Goal: Find specific page/section: Find specific page/section

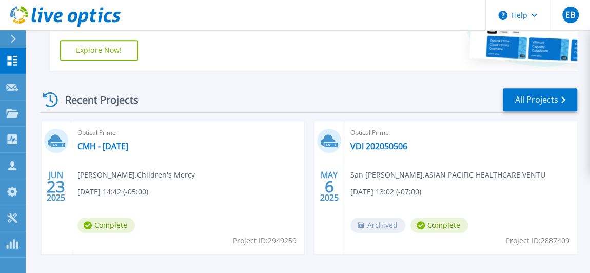
scroll to position [241, 0]
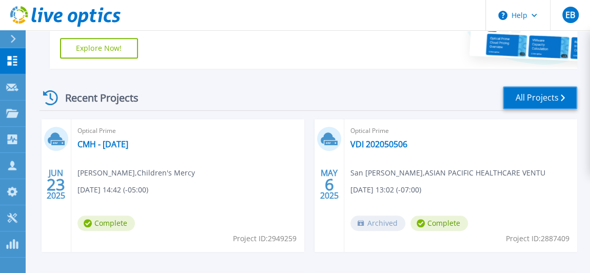
click at [537, 104] on link "All Projects" at bounding box center [540, 97] width 74 height 23
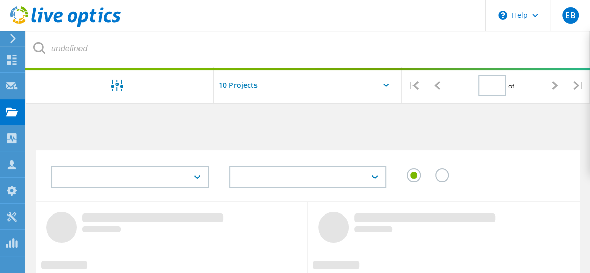
type input "1"
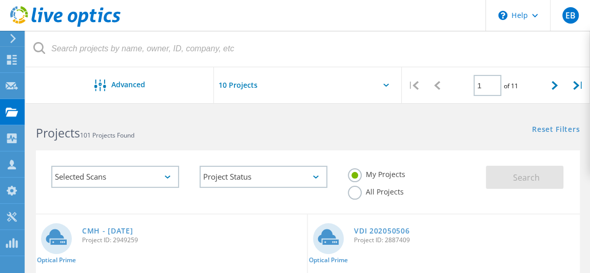
click at [356, 191] on label "All Projects" at bounding box center [376, 191] width 56 height 10
click at [0, 0] on input "All Projects" at bounding box center [0, 0] width 0 height 0
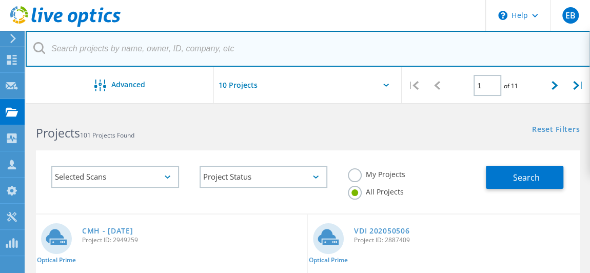
click at [164, 52] on input "text" at bounding box center [308, 49] width 565 height 36
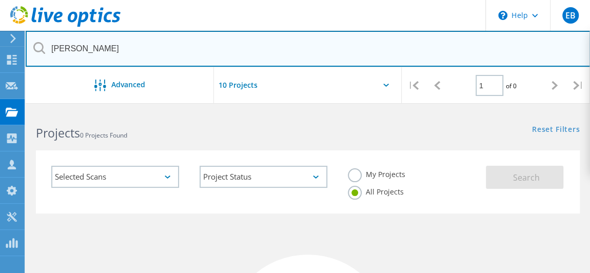
scroll to position [1, 0]
drag, startPoint x: 109, startPoint y: 64, endPoint x: 18, endPoint y: 39, distance: 94.7
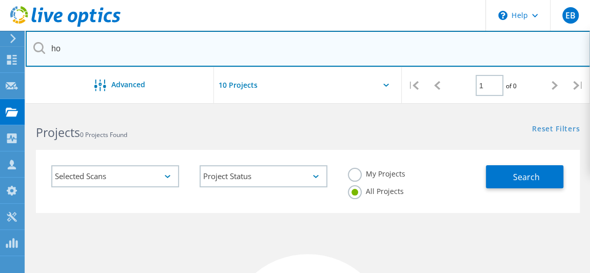
type input "h"
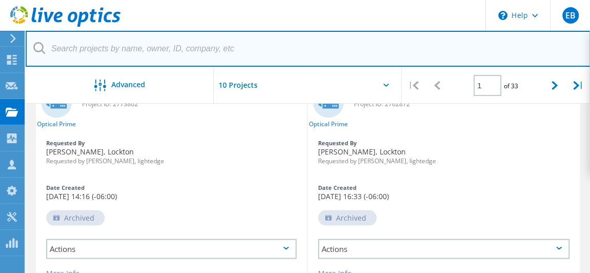
scroll to position [966, 0]
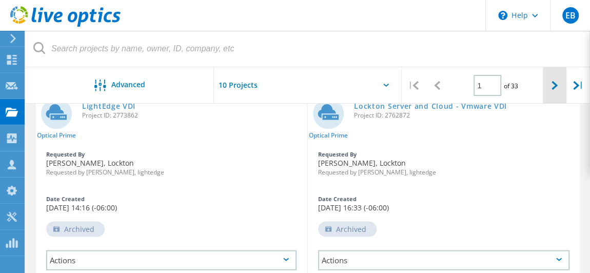
click at [551, 78] on div at bounding box center [555, 85] width 24 height 36
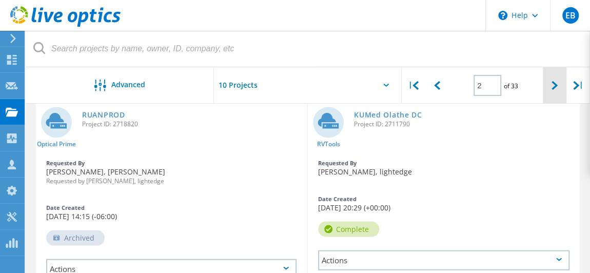
click at [551, 78] on div at bounding box center [555, 85] width 24 height 36
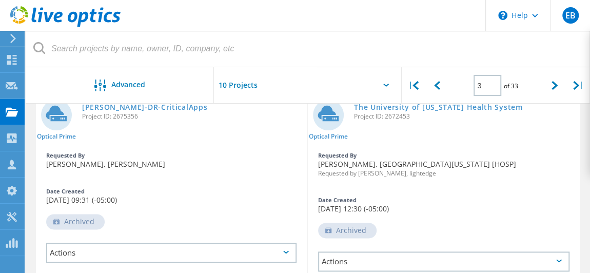
scroll to position [535, 0]
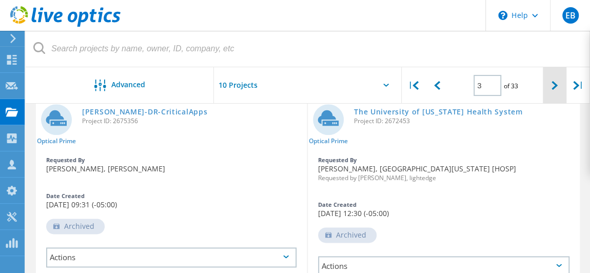
click at [549, 78] on div at bounding box center [555, 85] width 24 height 36
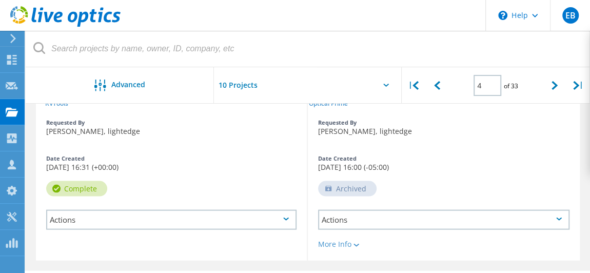
scroll to position [1034, 0]
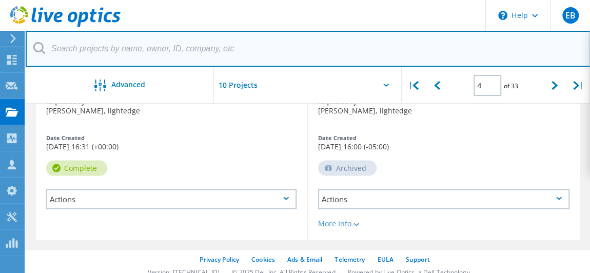
click at [310, 66] on input "text" at bounding box center [308, 49] width 565 height 36
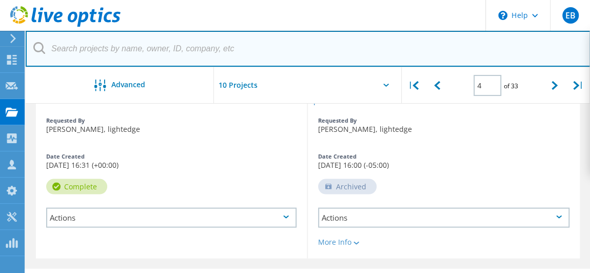
scroll to position [1010, 0]
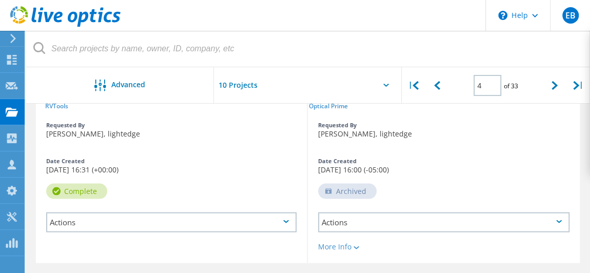
click at [359, 13] on header "\n Help Explore Helpful Articles Contact Support EB Partner Team Member [PERSON…" at bounding box center [295, 15] width 590 height 31
click at [301, 11] on header "\n Help Explore Helpful Articles Contact Support EB Partner Team Member [PERSON…" at bounding box center [295, 15] width 590 height 31
click at [29, 105] on div "Projects" at bounding box center [48, 112] width 49 height 26
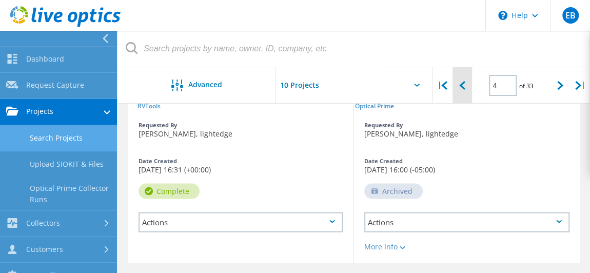
click at [468, 89] on div at bounding box center [461, 85] width 19 height 36
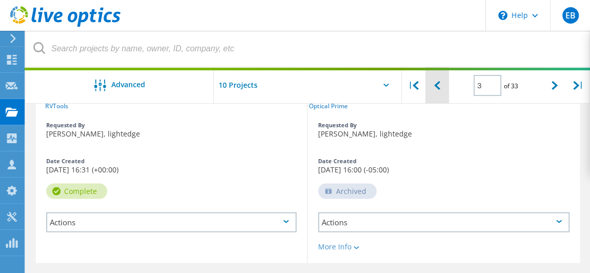
click at [468, 89] on div "3 of 33" at bounding box center [496, 81] width 94 height 29
click at [439, 86] on icon at bounding box center [437, 85] width 6 height 9
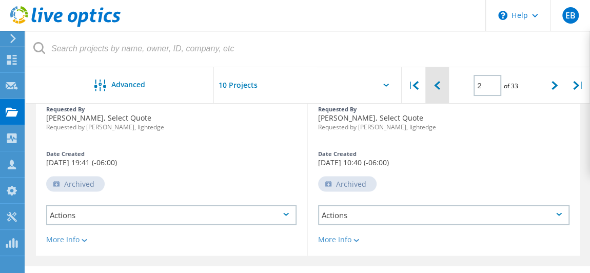
click at [439, 86] on icon at bounding box center [437, 85] width 6 height 9
type input "1"
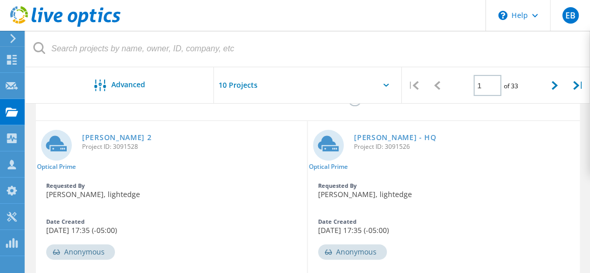
scroll to position [92, 0]
